Goal: Task Accomplishment & Management: Complete application form

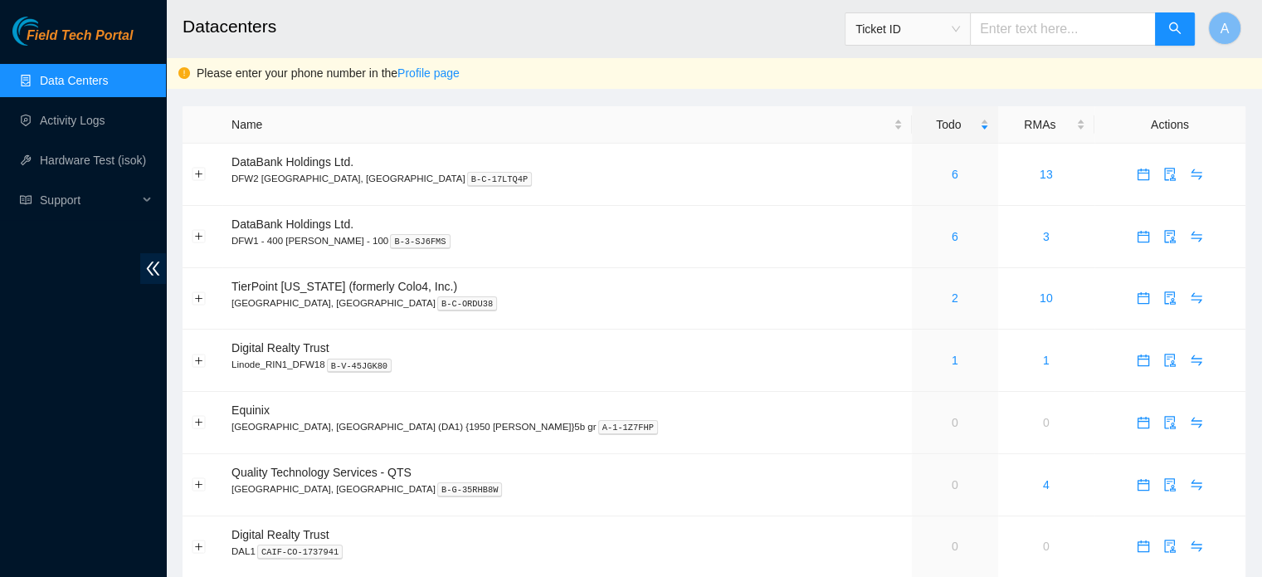
click at [330, 74] on div "Please enter your phone number in the Profile page" at bounding box center [723, 73] width 1053 height 18
click at [418, 72] on link "Profile page" at bounding box center [429, 72] width 62 height 13
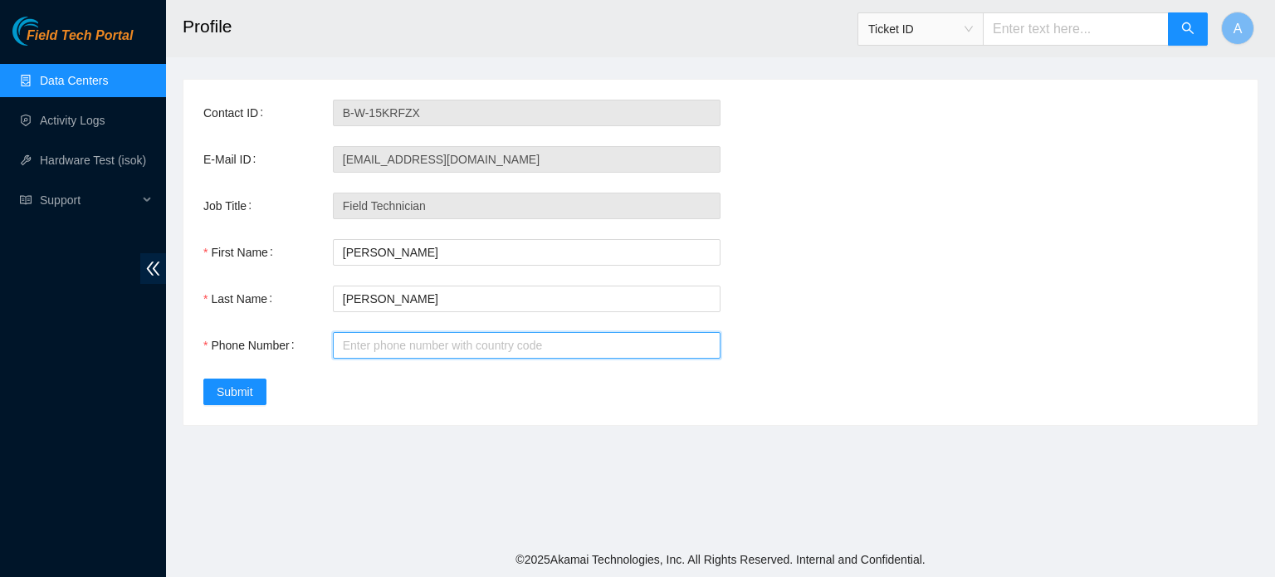
click at [414, 344] on input "Phone Number" at bounding box center [527, 345] width 388 height 27
type input "[PHONE_NUMBER]"
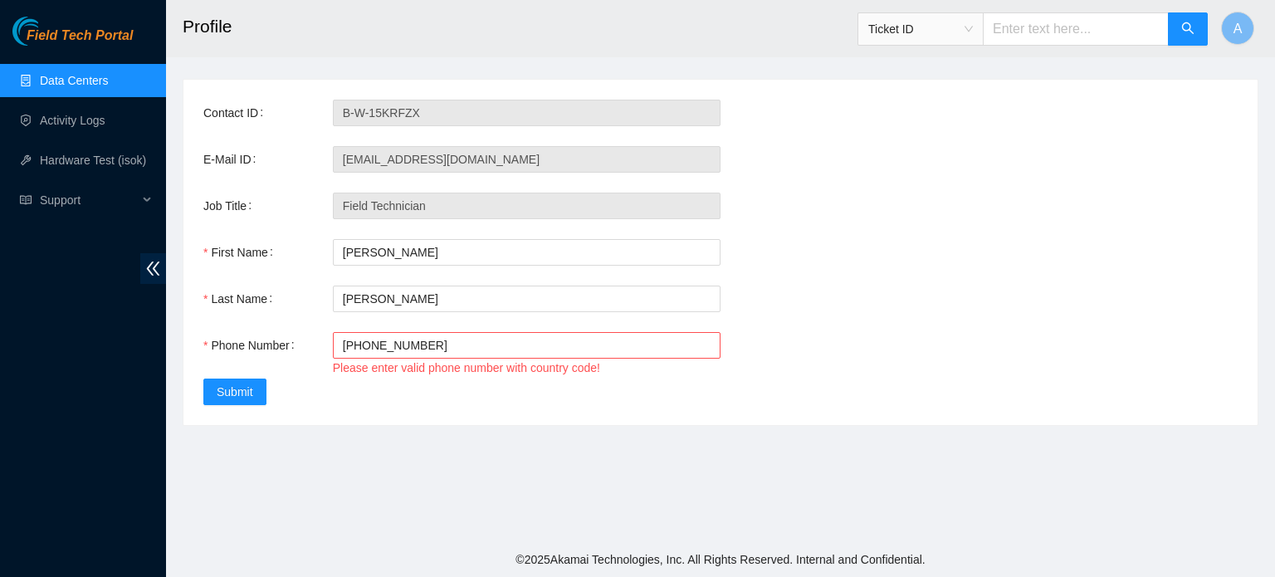
click at [342, 398] on div "Contact ID B-W-15KRFZX E-Mail ID [EMAIL_ADDRESS][DOMAIN_NAME] Job Title Field T…" at bounding box center [720, 252] width 1074 height 345
click at [73, 154] on link "Hardware Test (isok)" at bounding box center [93, 160] width 106 height 13
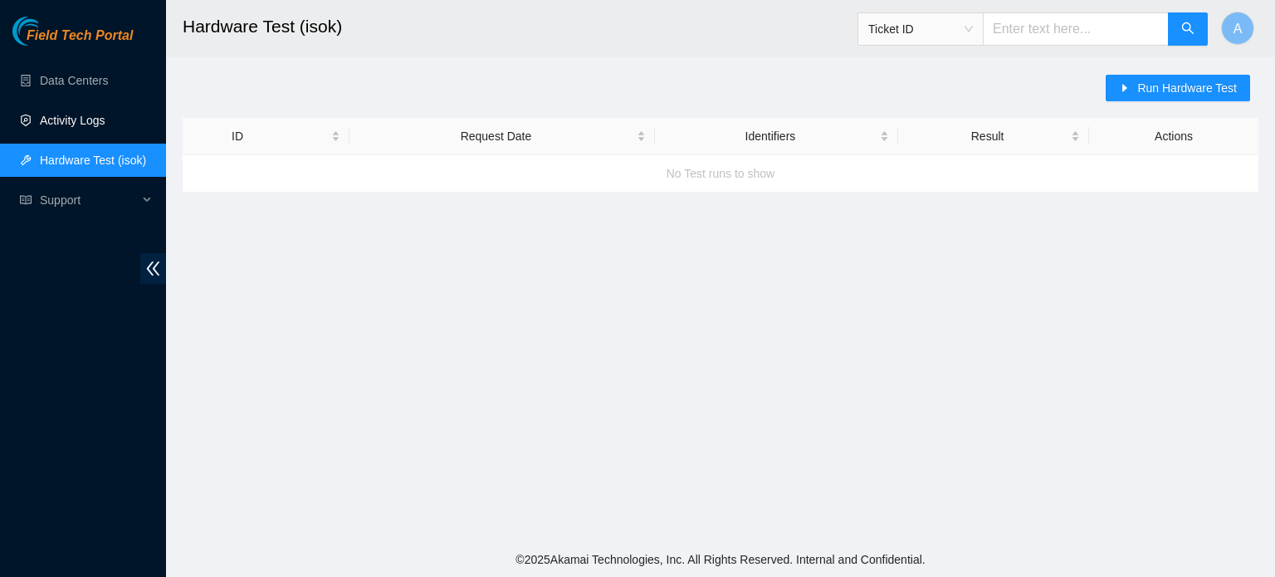
click at [72, 115] on link "Activity Logs" at bounding box center [73, 120] width 66 height 13
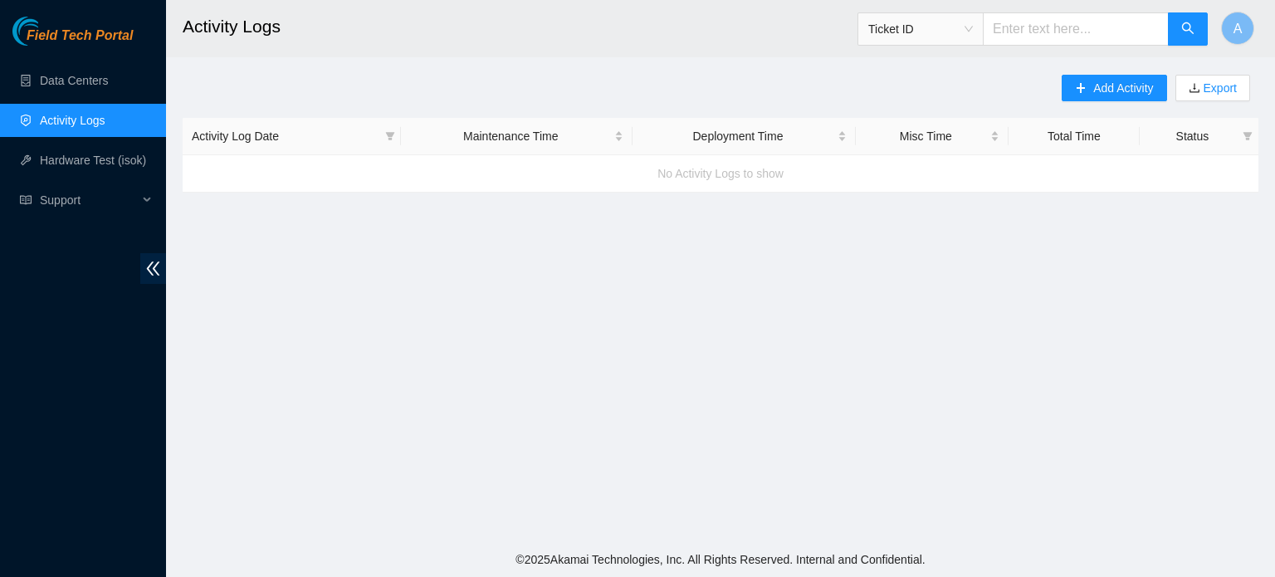
click at [590, 86] on div "Add Activity Export Activity Log Date Maintenance Time Deployment Time Misc Tim…" at bounding box center [721, 134] width 1076 height 118
click at [1121, 78] on button "Add Activity" at bounding box center [1114, 88] width 105 height 27
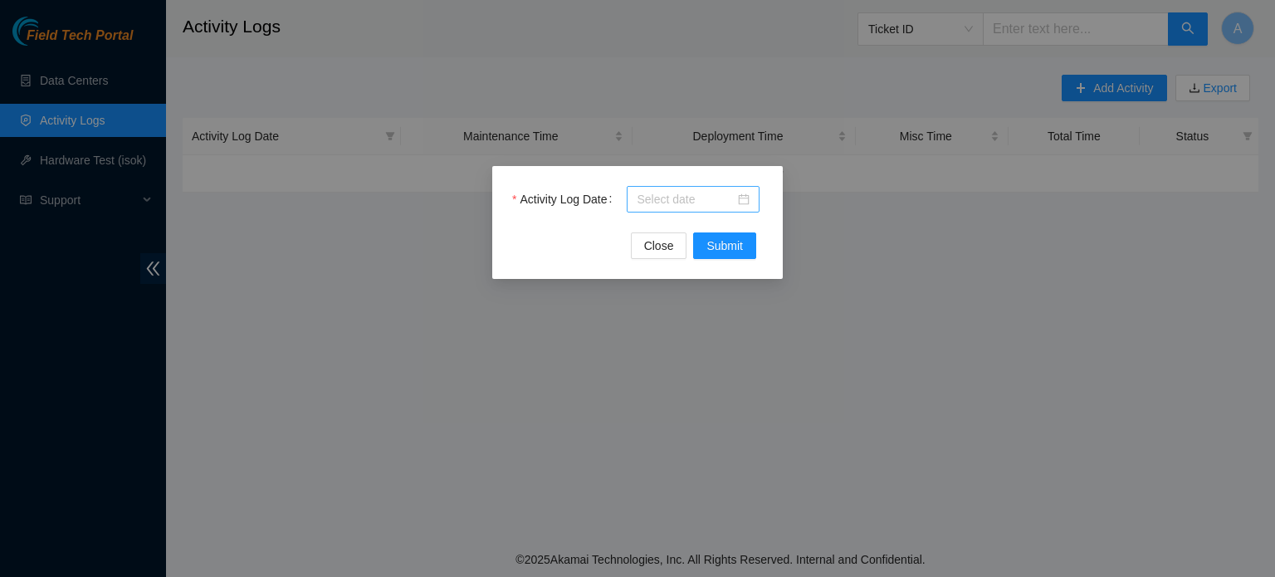
click at [671, 202] on input "Activity Log Date" at bounding box center [686, 199] width 98 height 18
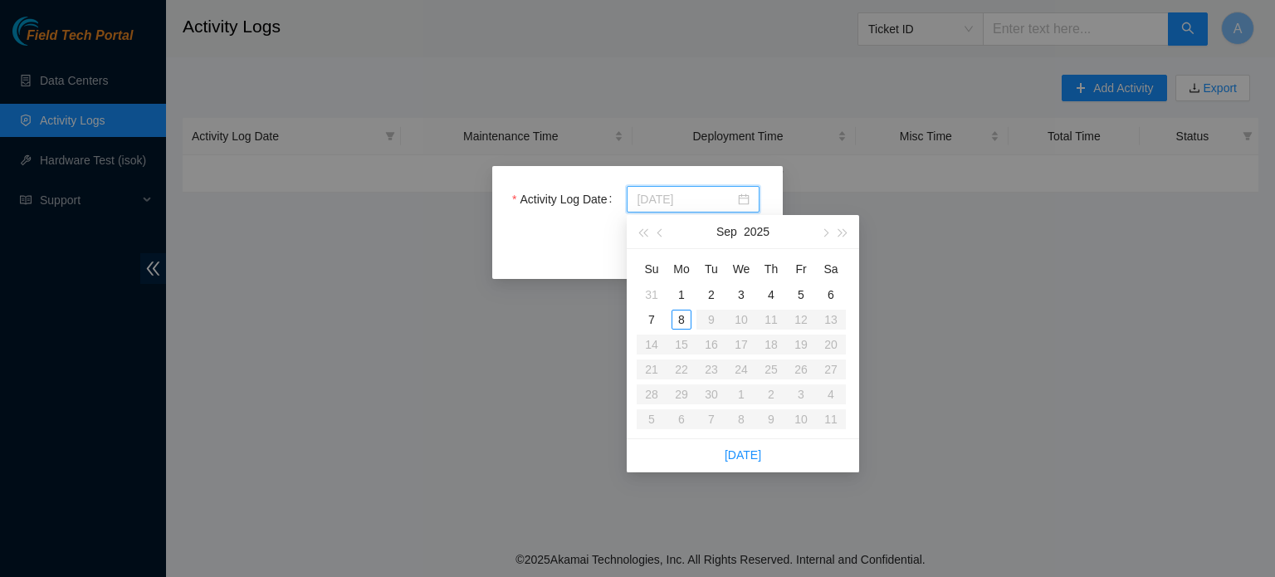
type input "[DATE]"
click at [651, 318] on div "7" at bounding box center [652, 320] width 20 height 20
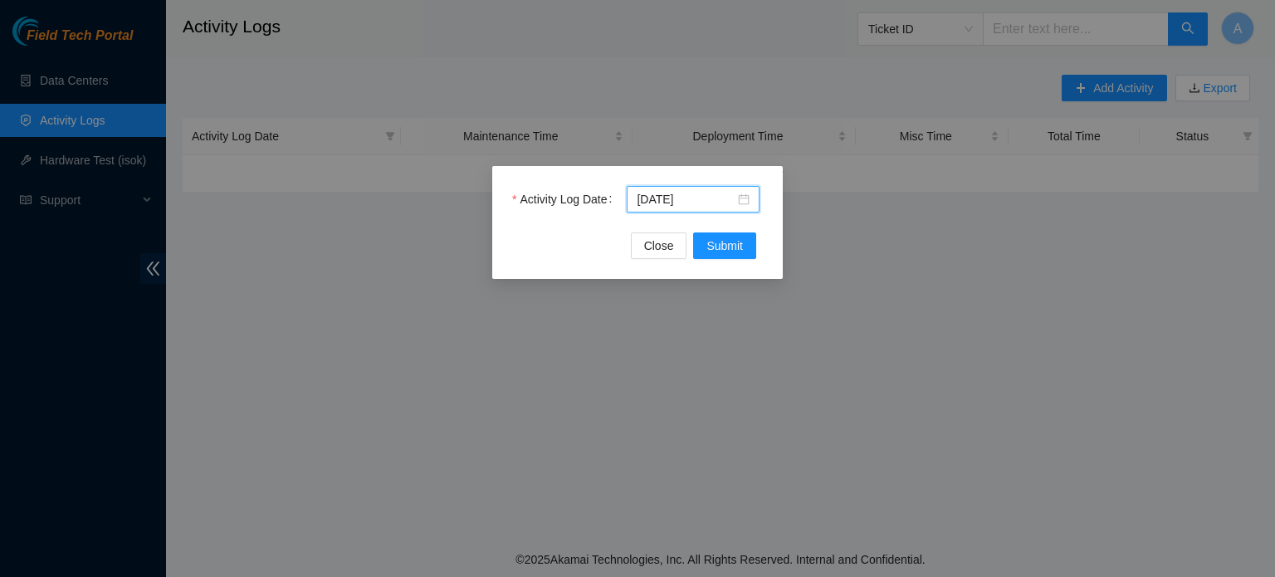
click at [589, 238] on div "Close Submit" at bounding box center [637, 245] width 251 height 27
click at [711, 241] on span "Submit" at bounding box center [724, 246] width 37 height 18
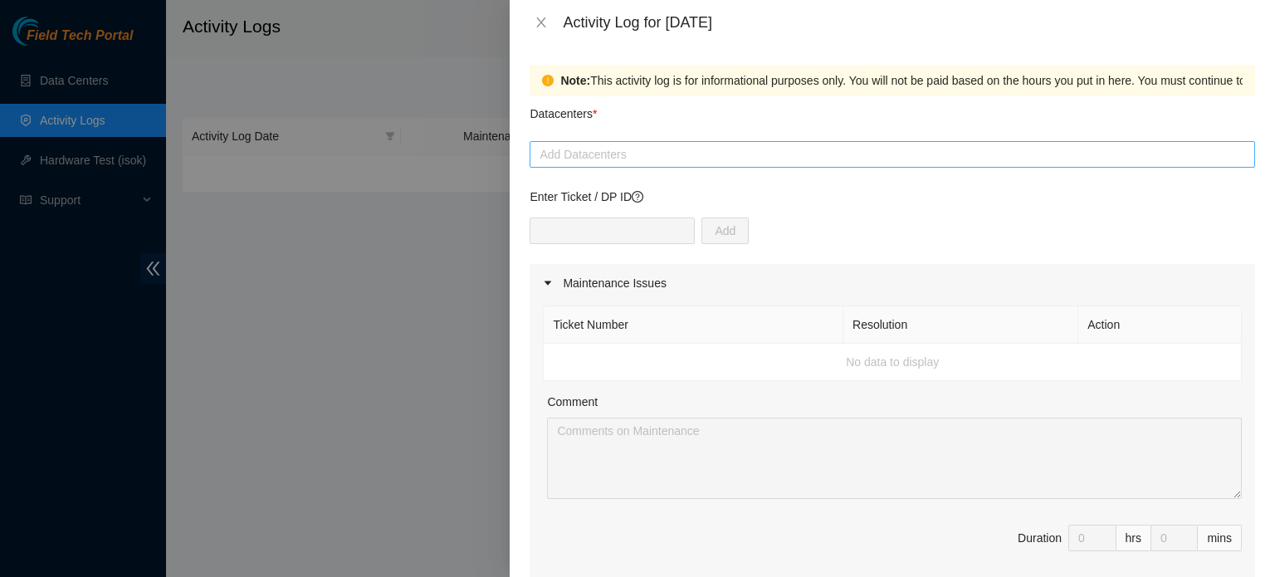
click at [632, 153] on div at bounding box center [892, 154] width 717 height 20
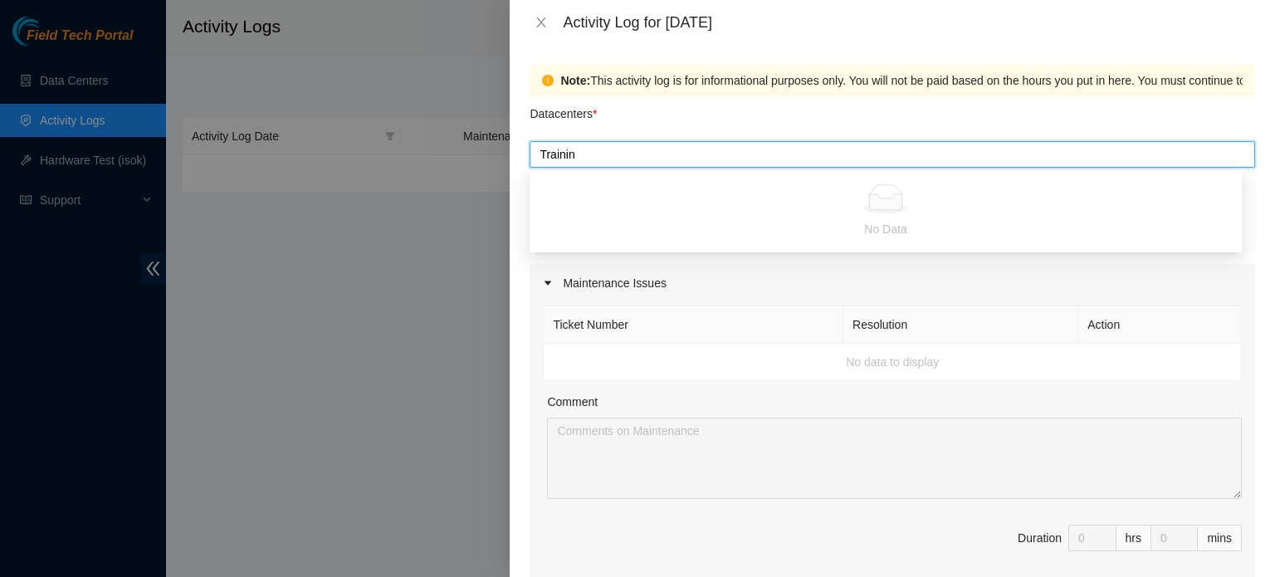
type input "Training"
click at [828, 85] on div "Note: This activity log is for informational purposes only. You will not be pai…" at bounding box center [1076, 80] width 1032 height 18
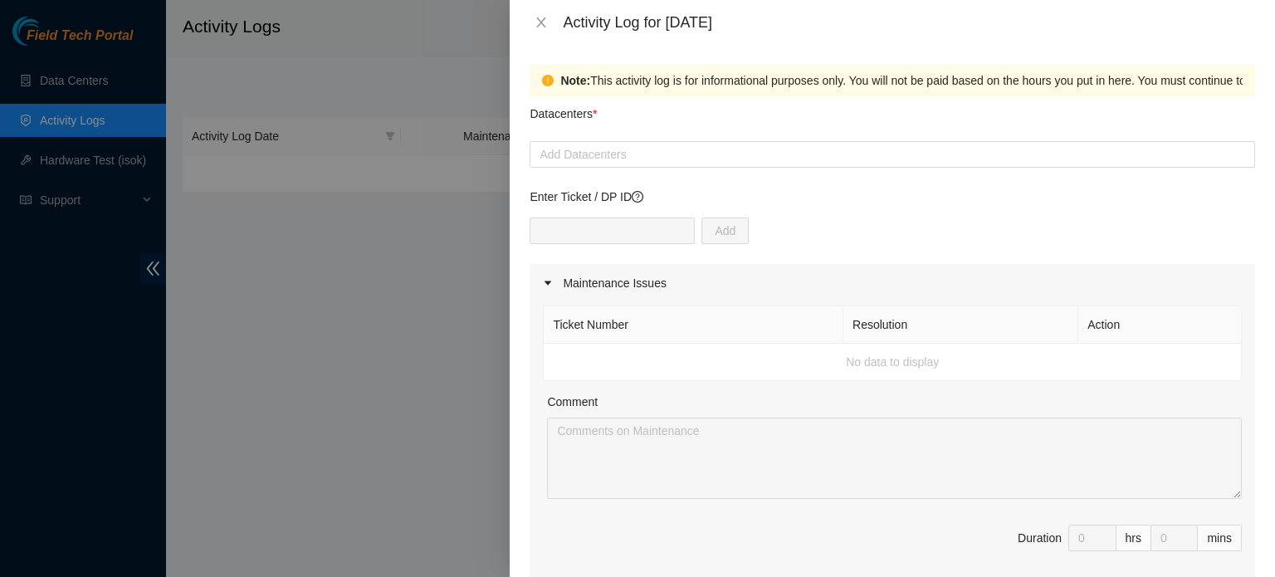
click at [790, 82] on div "Note: This activity log is for informational purposes only. You will not be pai…" at bounding box center [1076, 80] width 1032 height 18
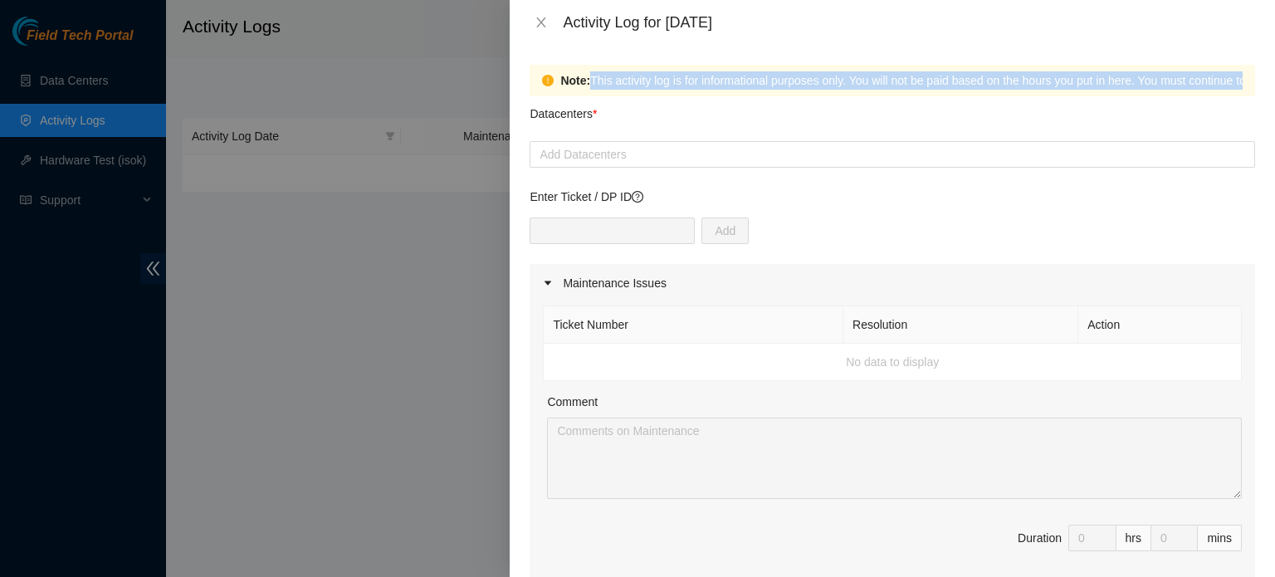
drag, startPoint x: 790, startPoint y: 82, endPoint x: 824, endPoint y: 84, distance: 34.1
click at [824, 84] on div "Note: This activity log is for informational purposes only. You will not be pai…" at bounding box center [1076, 80] width 1032 height 18
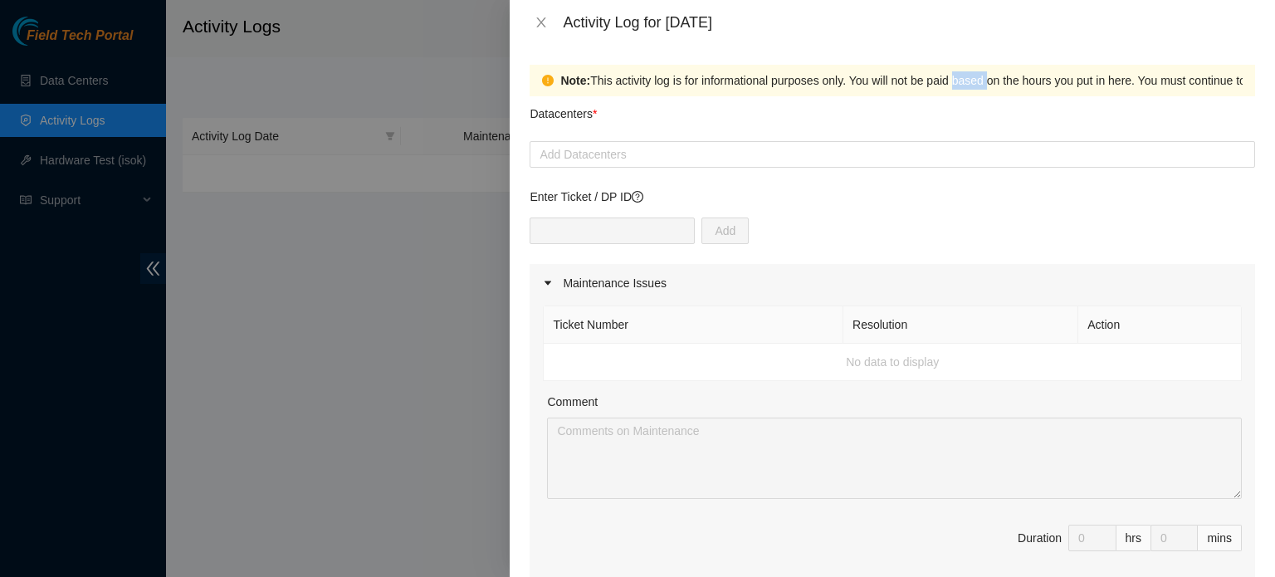
click at [824, 84] on div "Note: This activity log is for informational purposes only. You will not be pai…" at bounding box center [1076, 80] width 1032 height 18
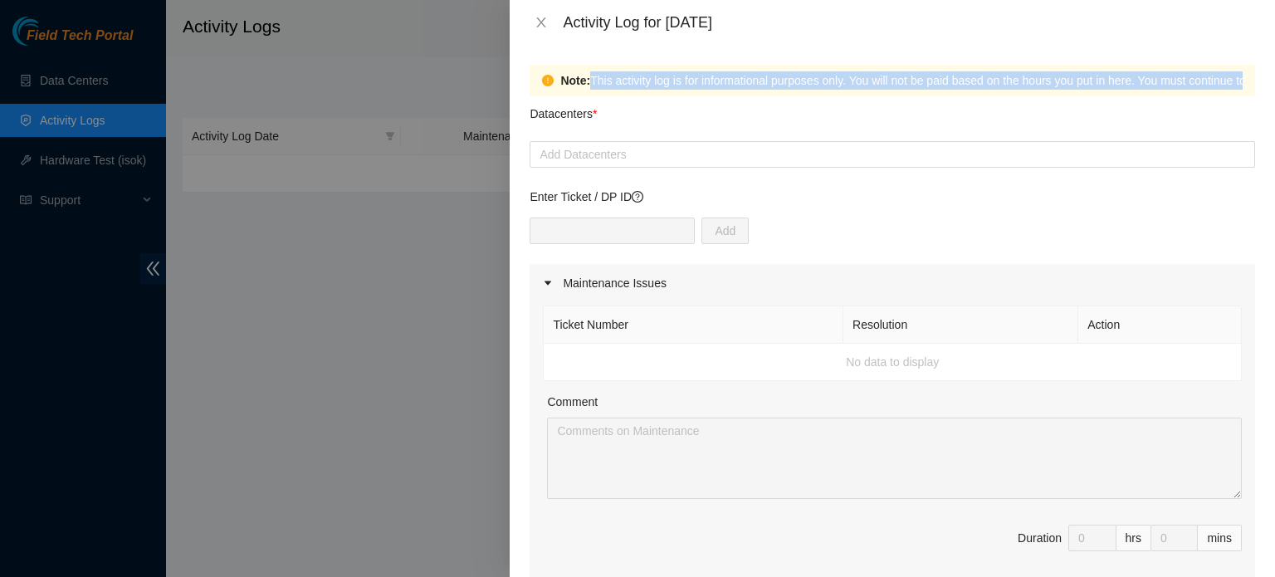
click at [824, 84] on div "Note: This activity log is for informational purposes only. You will not be pai…" at bounding box center [1076, 80] width 1032 height 18
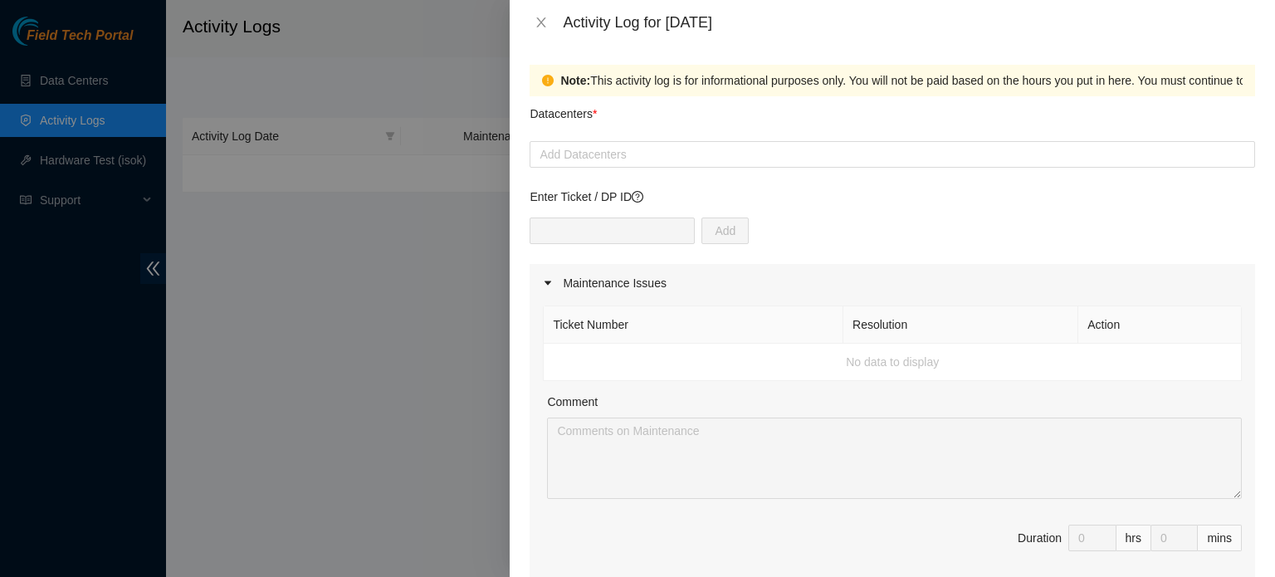
click at [632, 71] on div "Note: This activity log is for informational purposes only. You will not be pai…" at bounding box center [1076, 80] width 1032 height 18
click at [615, 154] on div at bounding box center [892, 154] width 717 height 20
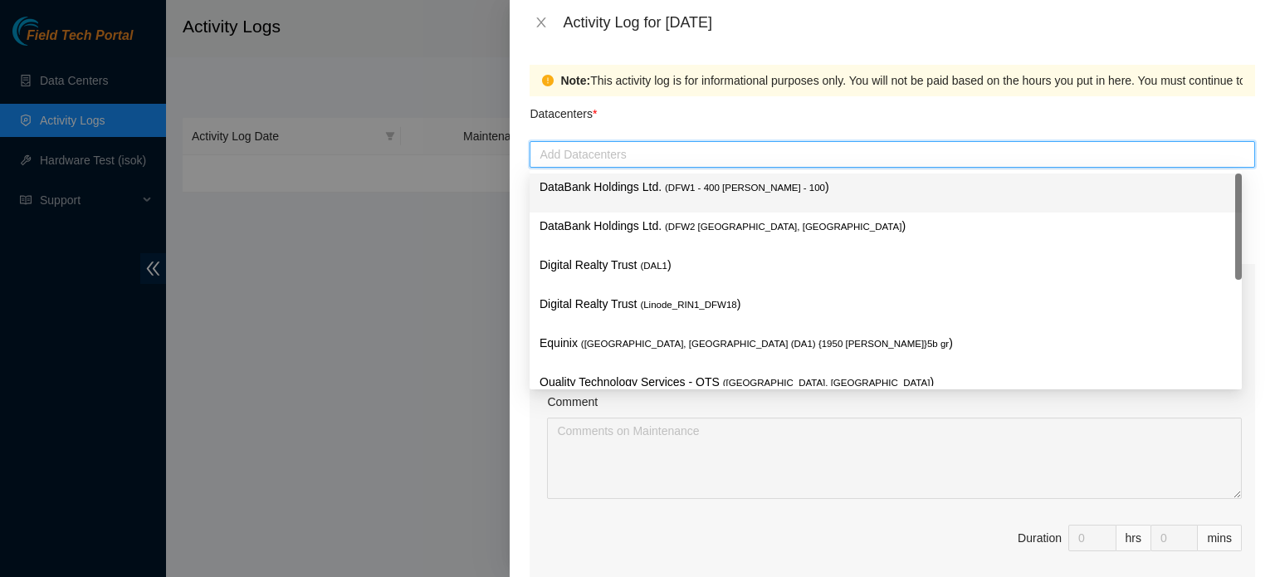
click at [696, 84] on div "Note: This activity log is for informational purposes only. You will not be pai…" at bounding box center [1076, 80] width 1032 height 18
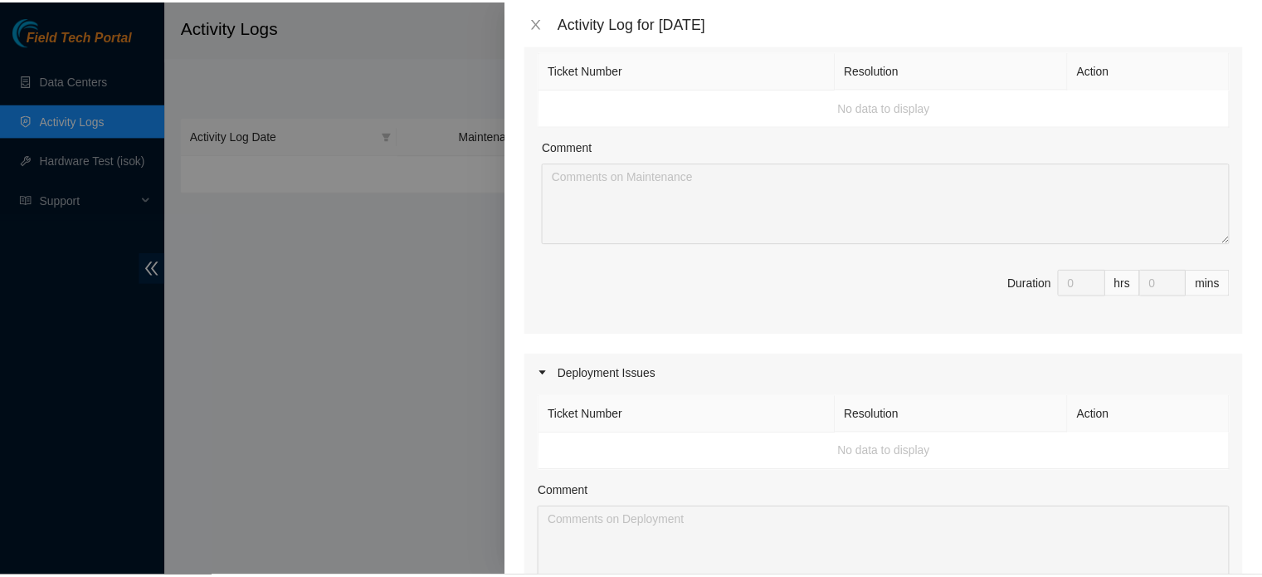
scroll to position [123, 0]
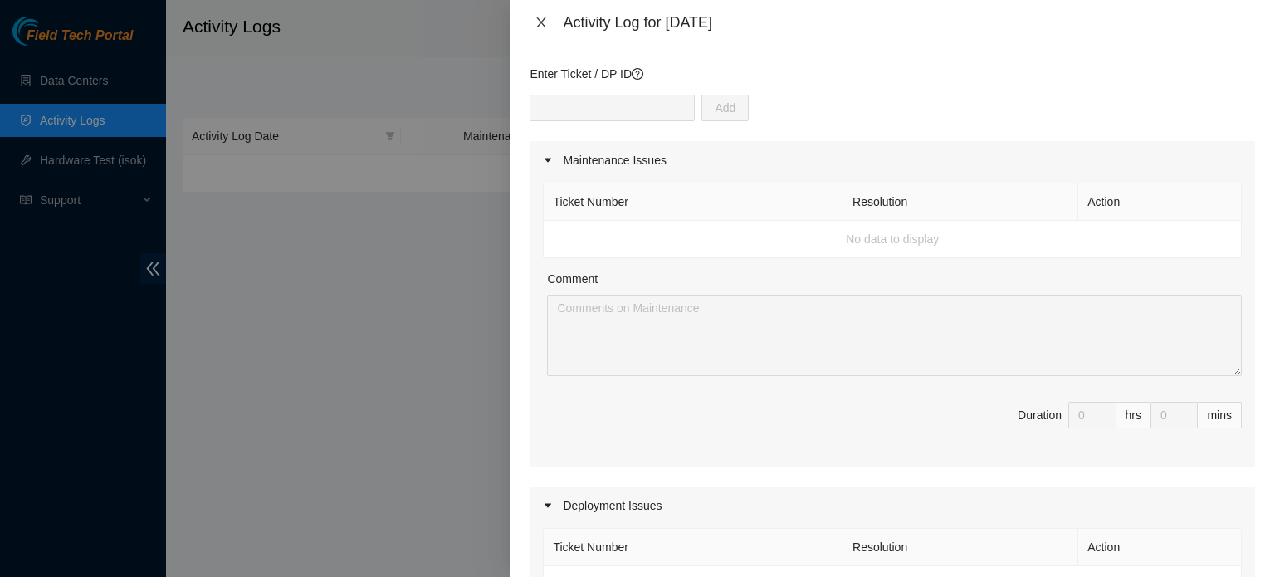
click at [548, 18] on button "Close" at bounding box center [541, 23] width 23 height 16
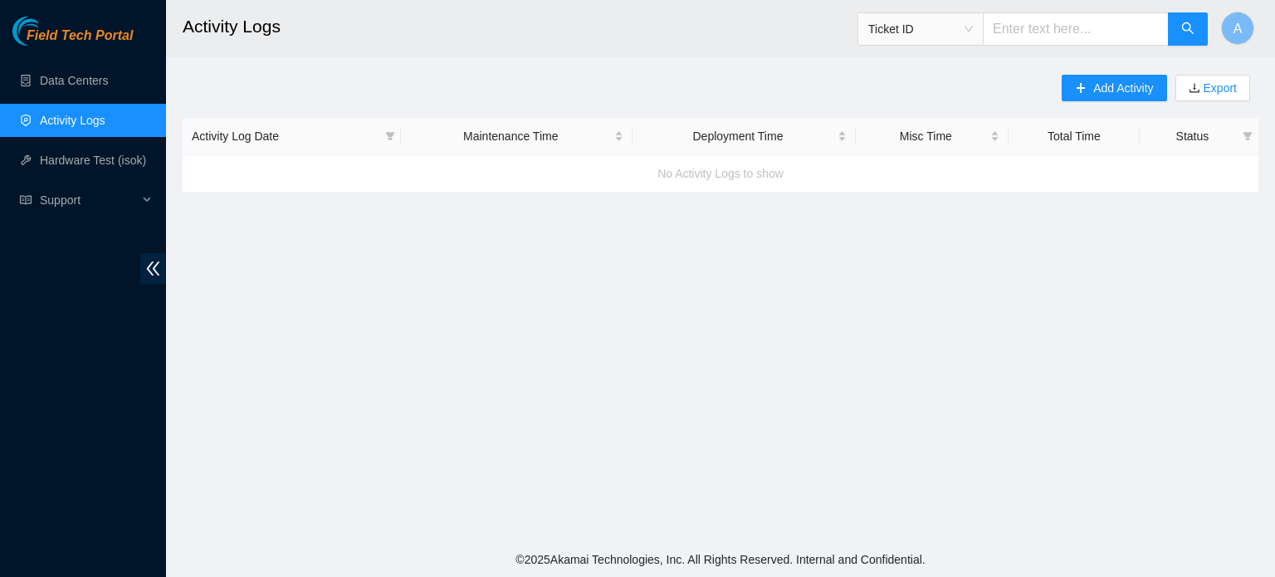
click at [415, 115] on div "Add Activity Export Activity Log Date Maintenance Time Deployment Time Misc Tim…" at bounding box center [721, 134] width 1076 height 118
click at [105, 163] on link "Hardware Test (isok)" at bounding box center [93, 160] width 106 height 13
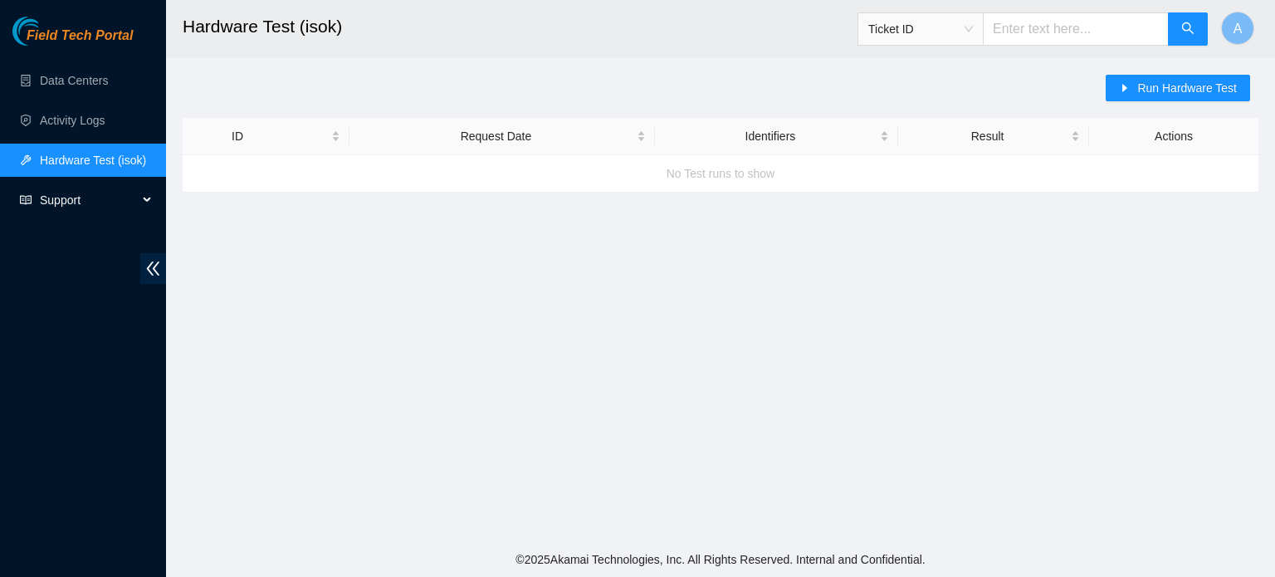
click at [71, 193] on span "Support" at bounding box center [89, 199] width 98 height 33
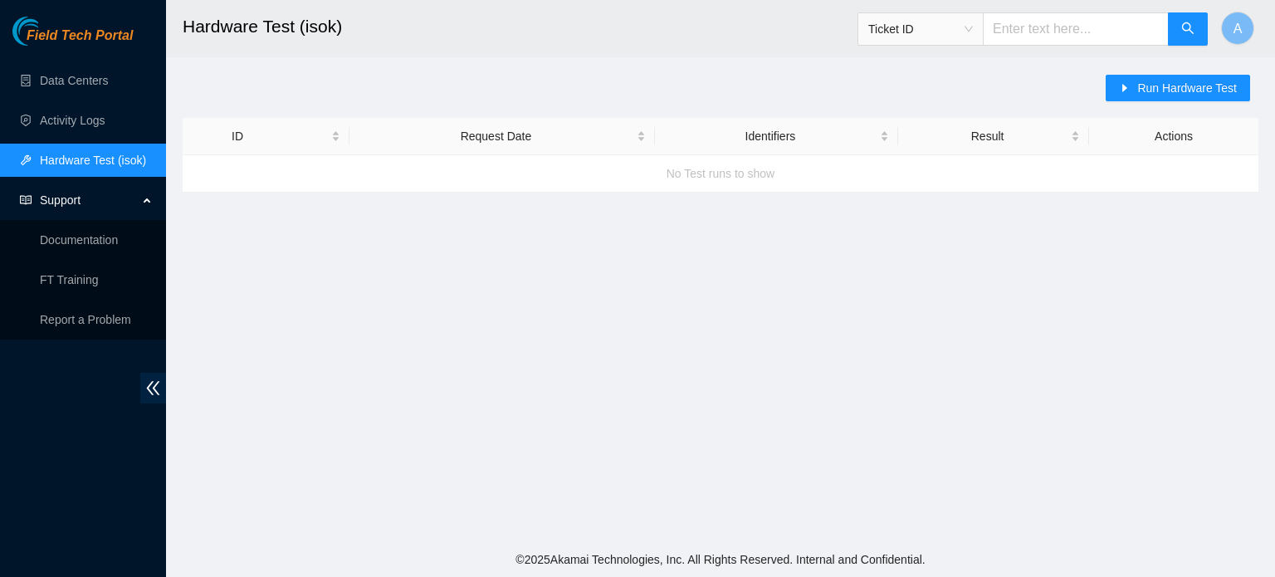
click at [53, 196] on span "Support" at bounding box center [89, 199] width 98 height 33
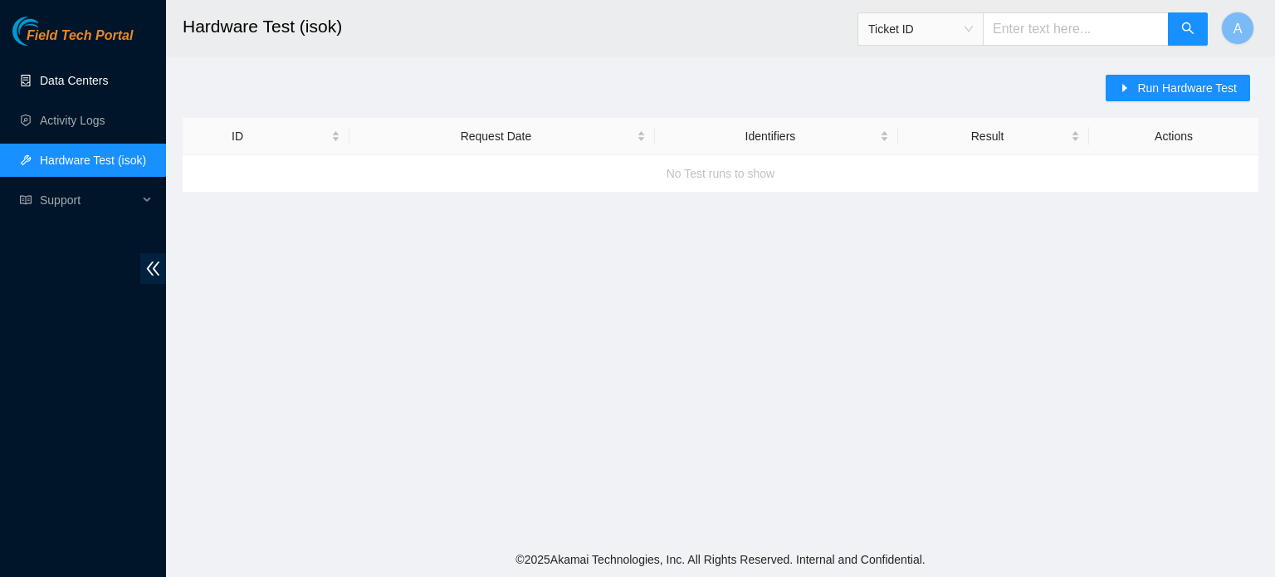
click at [65, 85] on link "Data Centers" at bounding box center [74, 80] width 68 height 13
